Goal: Task Accomplishment & Management: Use online tool/utility

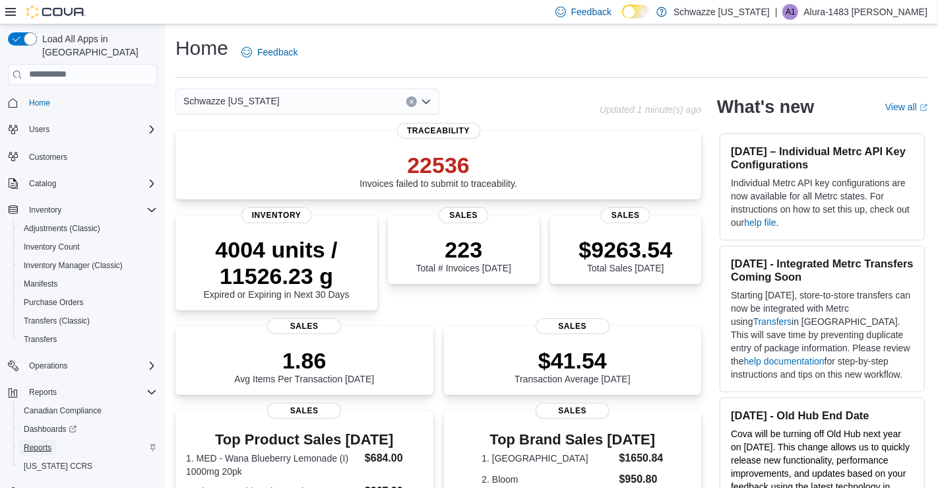
click at [31, 442] on span "Reports" at bounding box center [38, 447] width 28 height 11
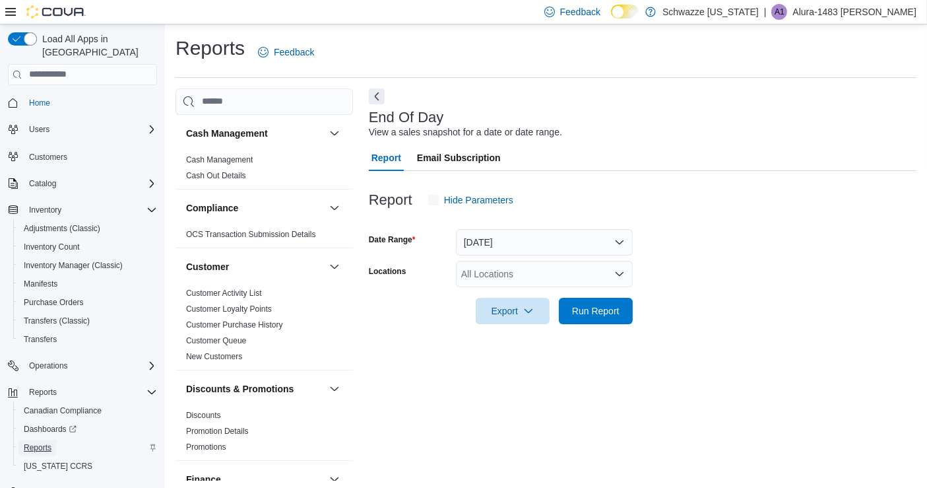
scroll to position [3, 0]
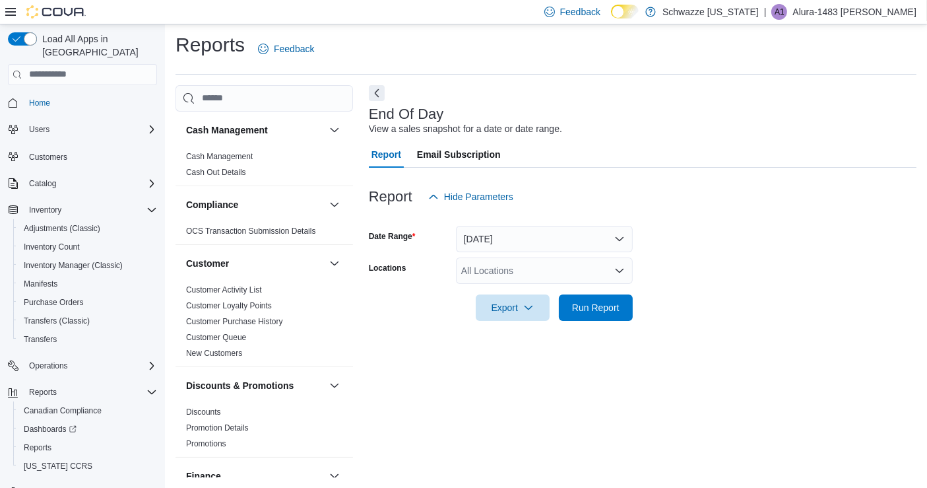
click at [617, 269] on icon "Open list of options" at bounding box center [620, 270] width 8 height 4
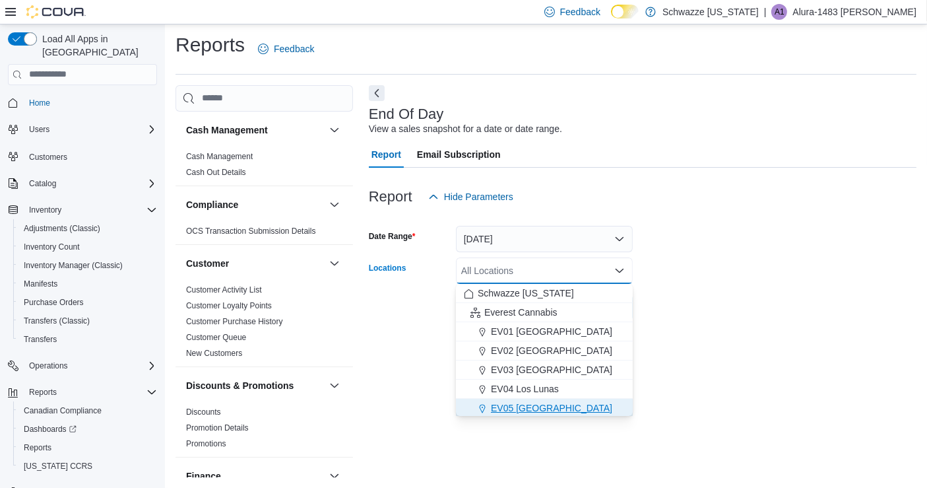
click at [542, 405] on span "EV05 [GEOGRAPHIC_DATA]" at bounding box center [551, 407] width 121 height 13
click at [746, 210] on div at bounding box center [643, 218] width 548 height 16
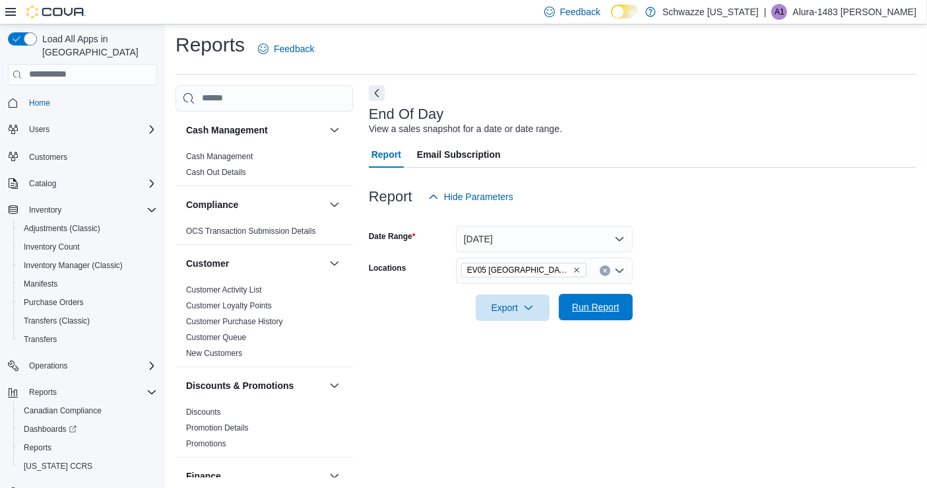
click at [612, 298] on span "Run Report" at bounding box center [596, 307] width 58 height 26
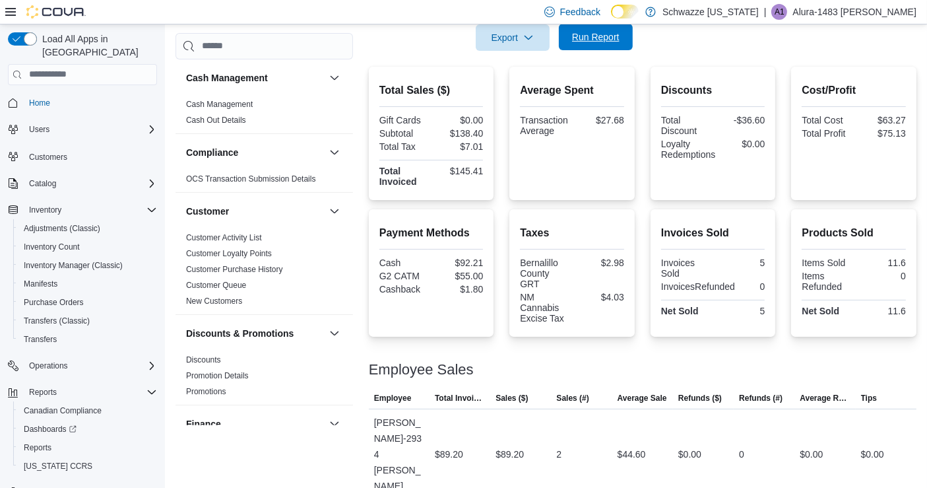
scroll to position [305, 0]
